Goal: Navigation & Orientation: Find specific page/section

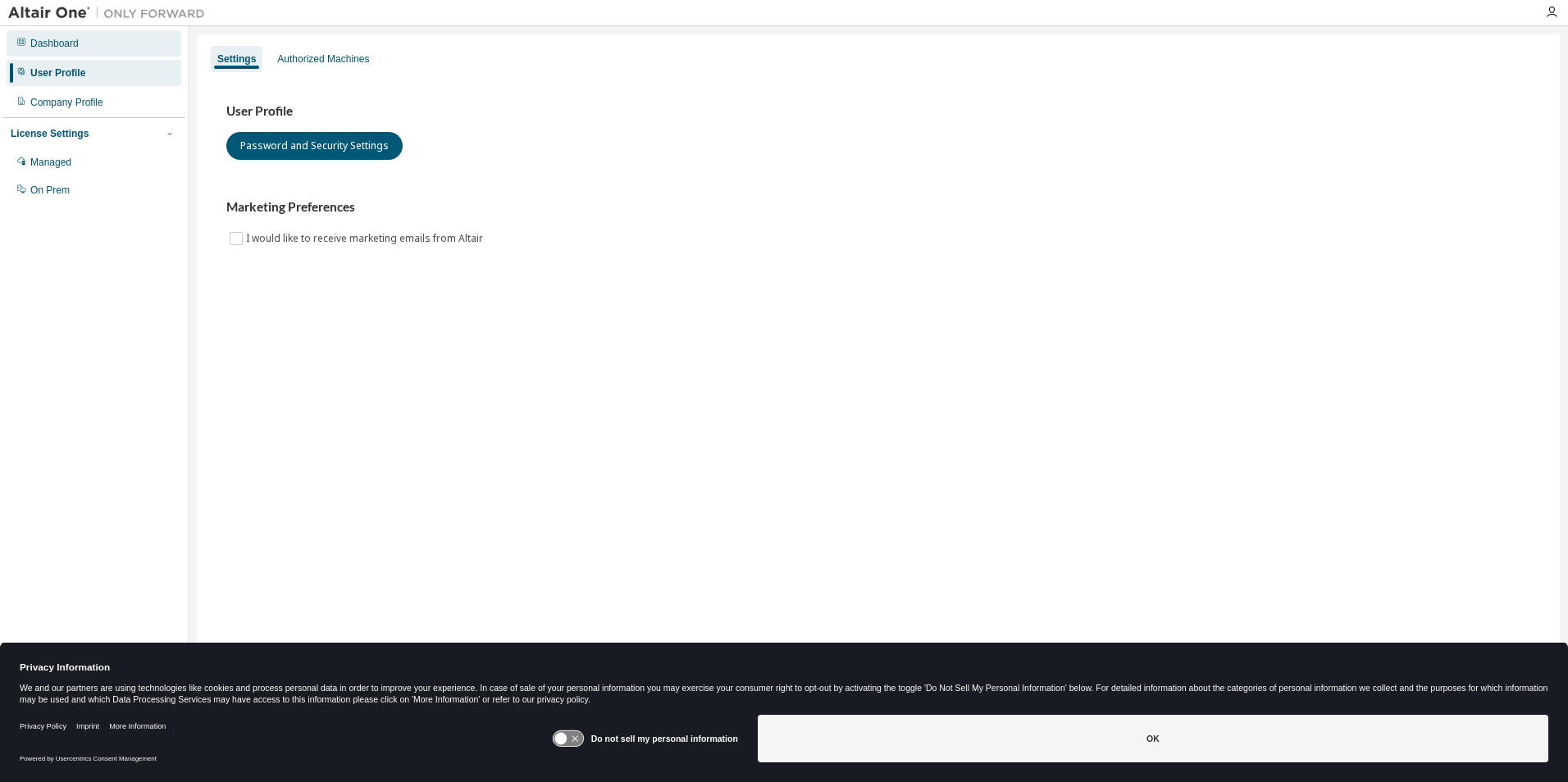
click at [48, 42] on div "Dashboard" at bounding box center [55, 43] width 48 height 13
